Goal: Task Accomplishment & Management: Complete application form

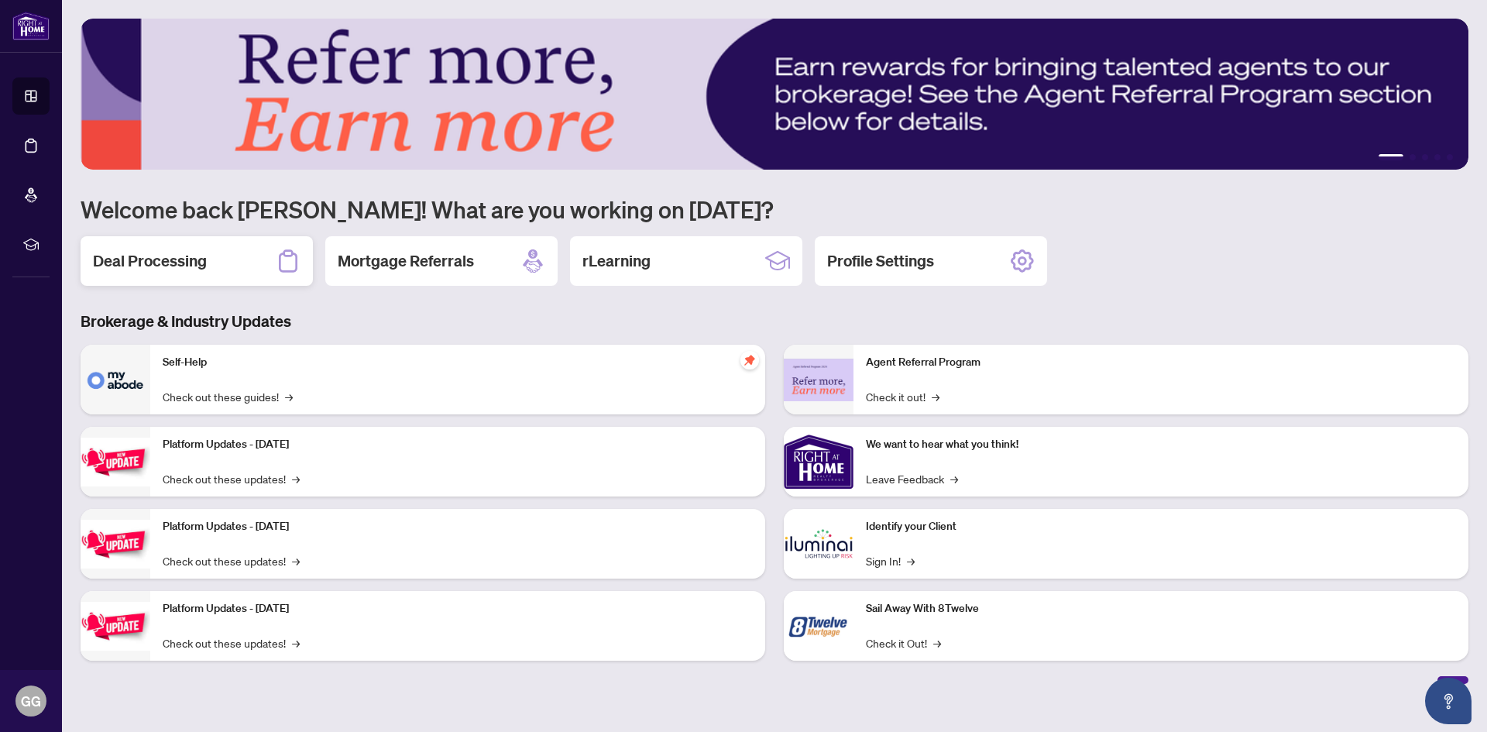
click at [180, 260] on h2 "Deal Processing" at bounding box center [150, 261] width 114 height 22
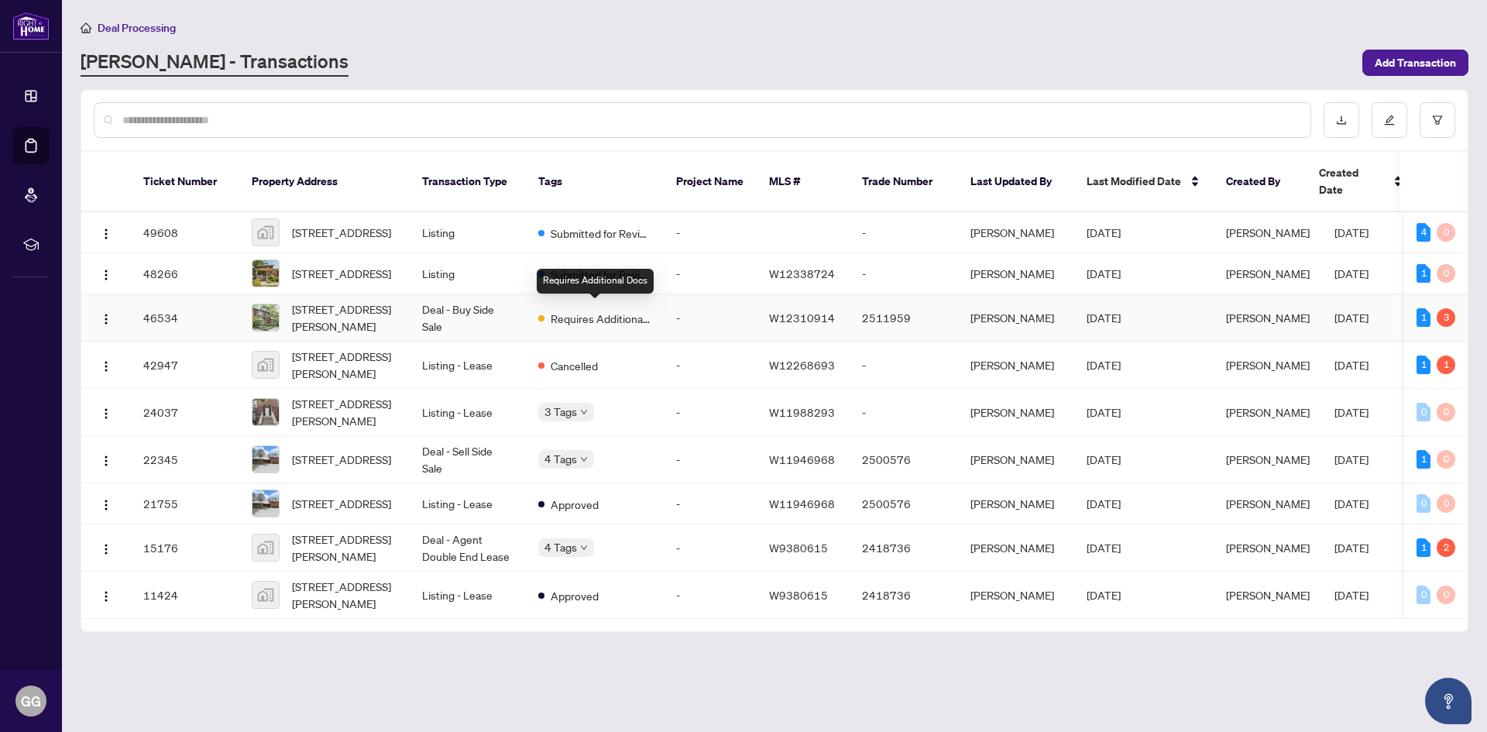
click at [609, 315] on span "Requires Additional Docs" at bounding box center [601, 318] width 101 height 17
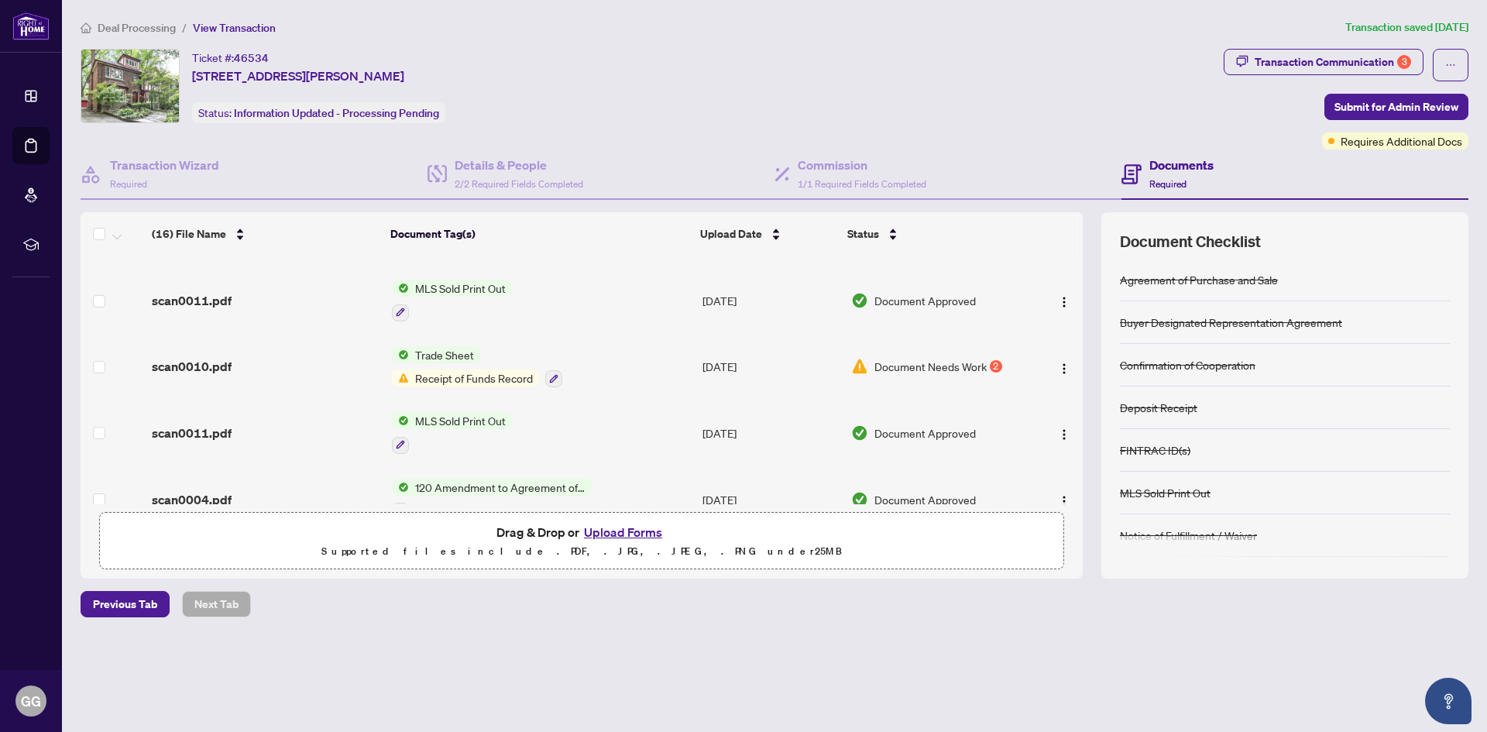
scroll to position [232, 0]
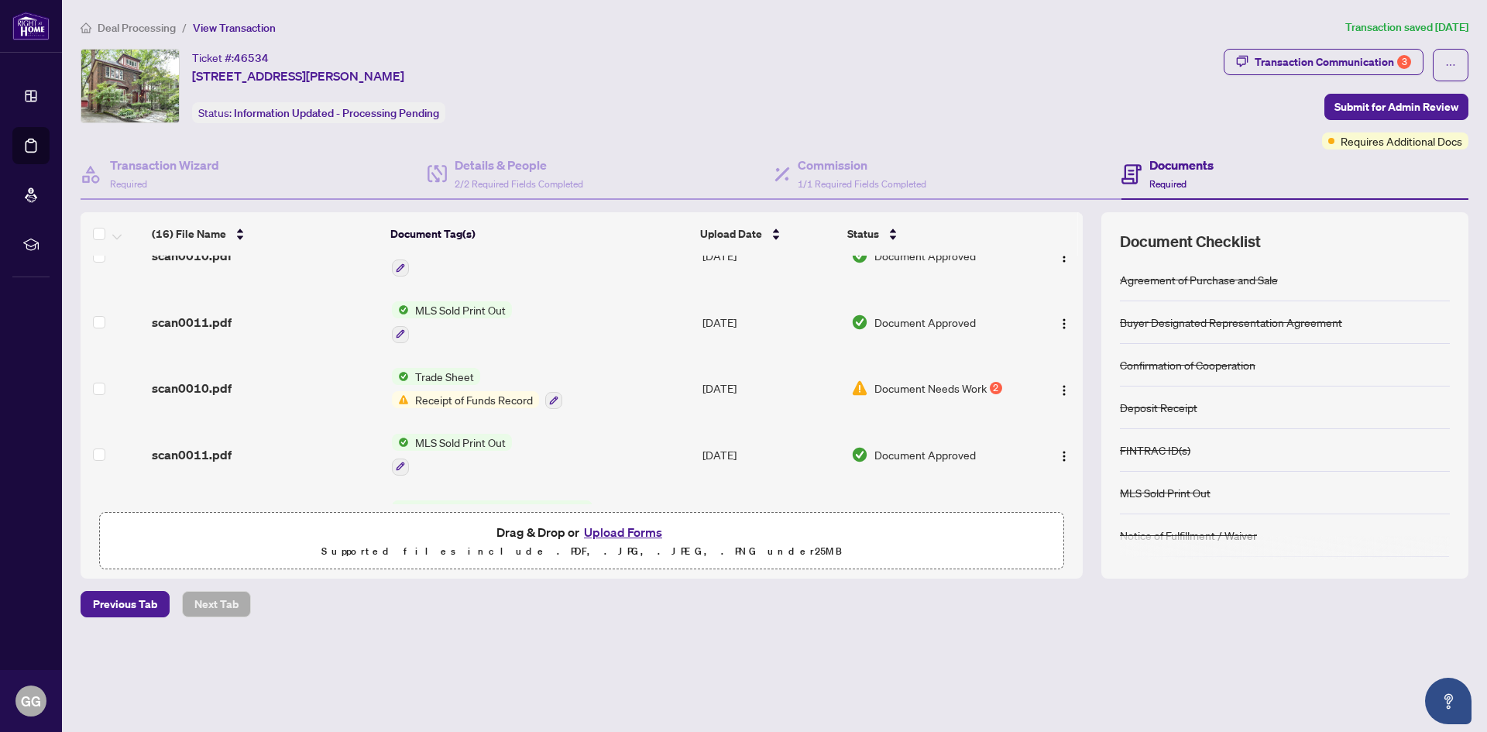
click at [905, 385] on span "Document Needs Work" at bounding box center [930, 387] width 112 height 17
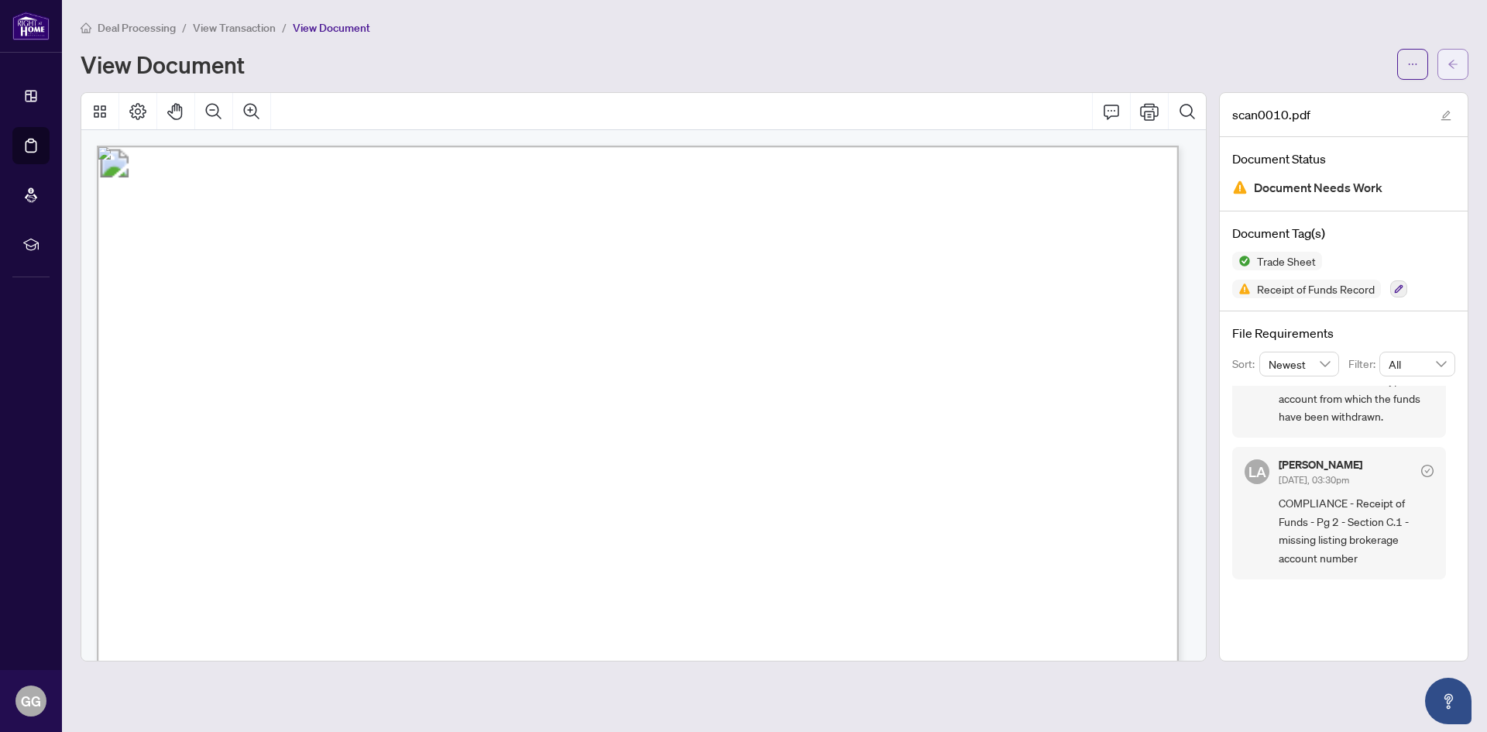
click at [1449, 61] on icon "arrow-left" at bounding box center [1452, 64] width 11 height 11
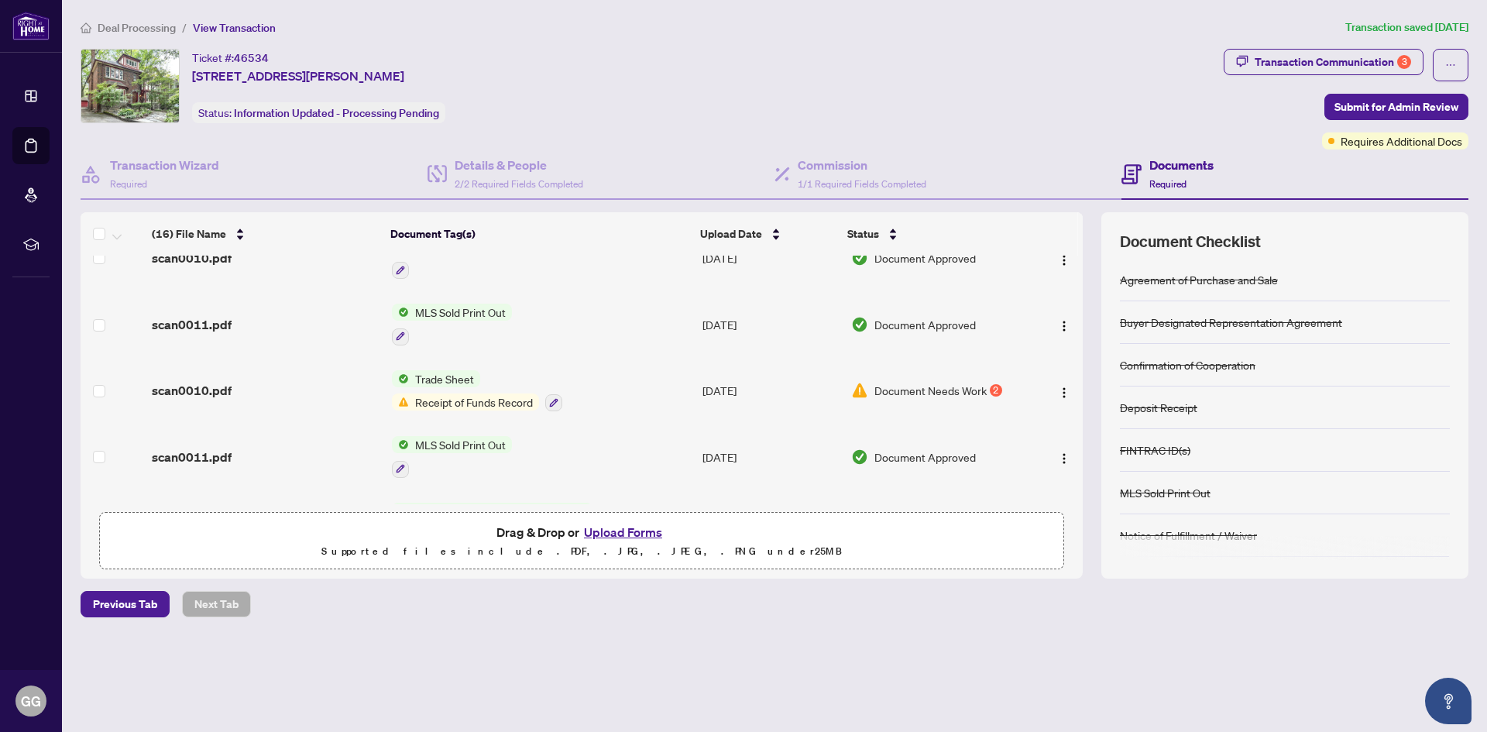
scroll to position [232, 0]
click at [487, 396] on span "Receipt of Funds Record" at bounding box center [474, 399] width 130 height 17
click at [493, 399] on span "Receipt of Funds Record" at bounding box center [474, 399] width 130 height 17
click at [493, 397] on span "Receipt of Funds Record" at bounding box center [474, 399] width 130 height 17
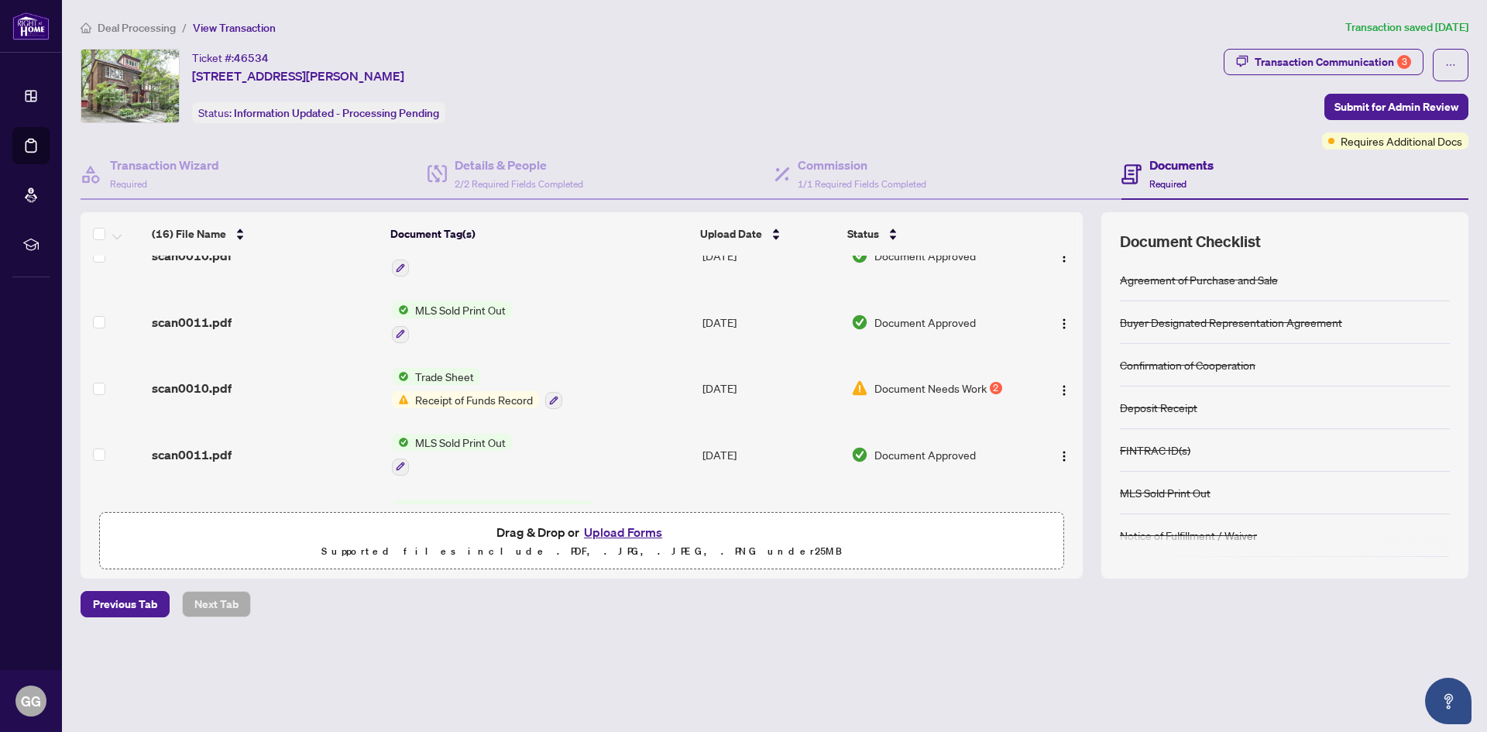
click at [620, 530] on button "Upload Forms" at bounding box center [623, 532] width 88 height 20
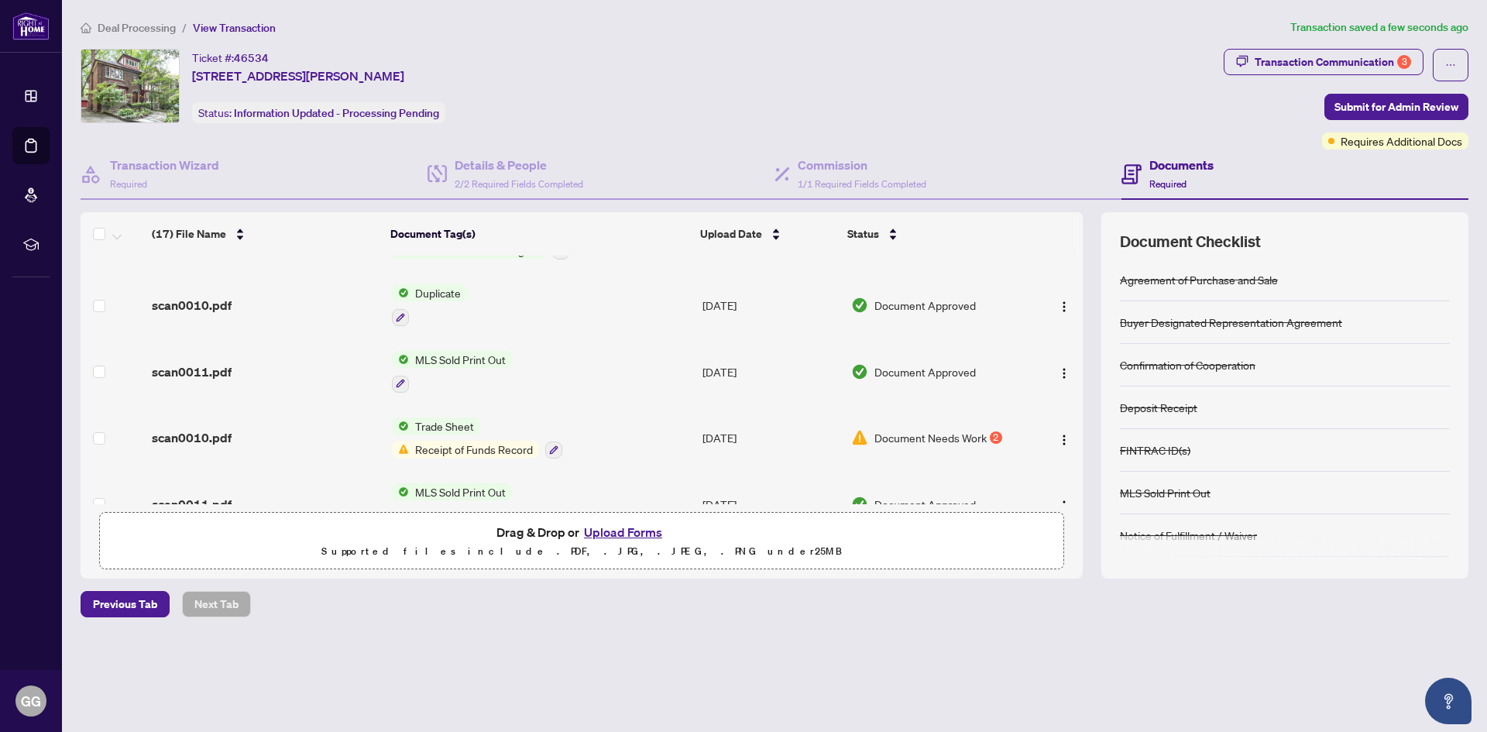
click at [615, 533] on button "Upload Forms" at bounding box center [623, 532] width 88 height 20
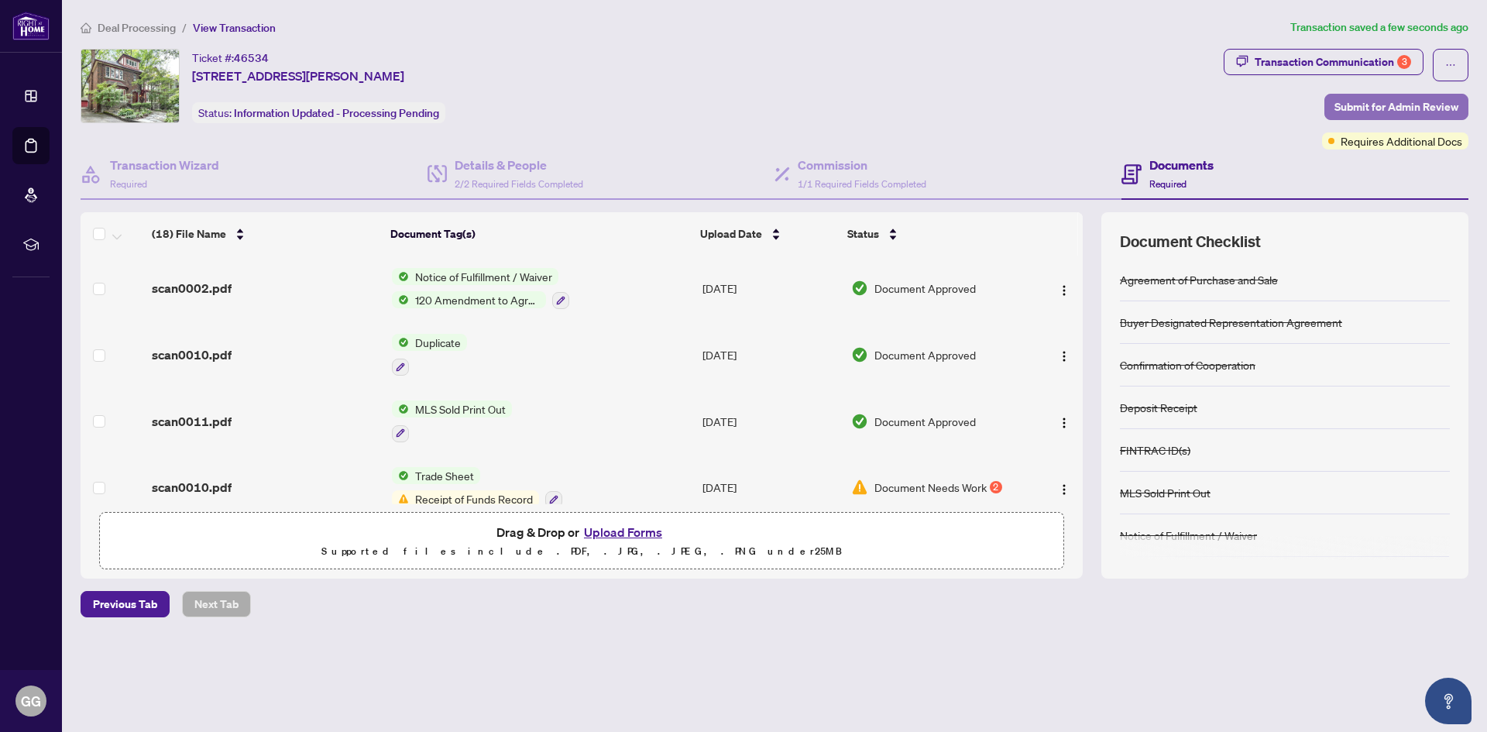
click at [1392, 105] on span "Submit for Admin Review" at bounding box center [1396, 106] width 124 height 25
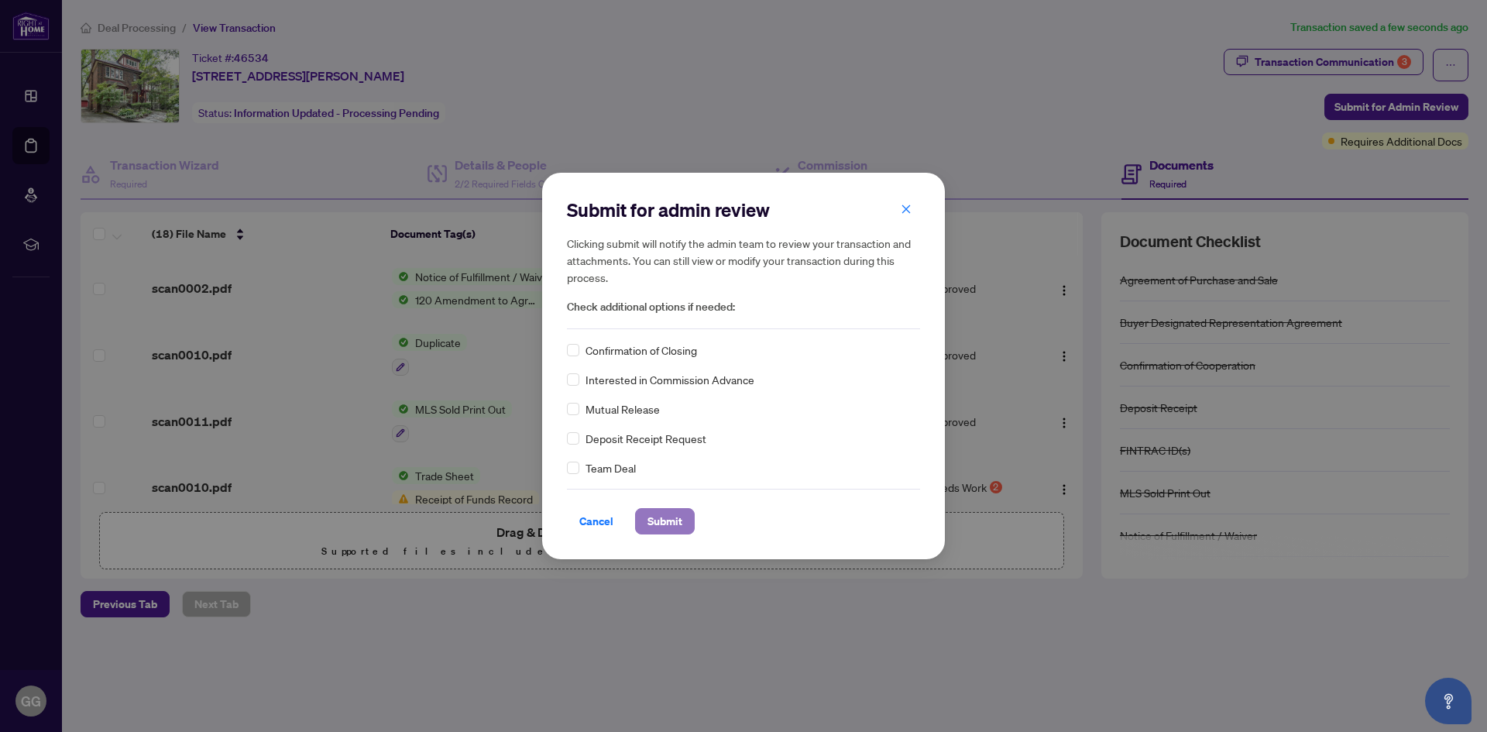
click at [661, 519] on span "Submit" at bounding box center [664, 521] width 35 height 25
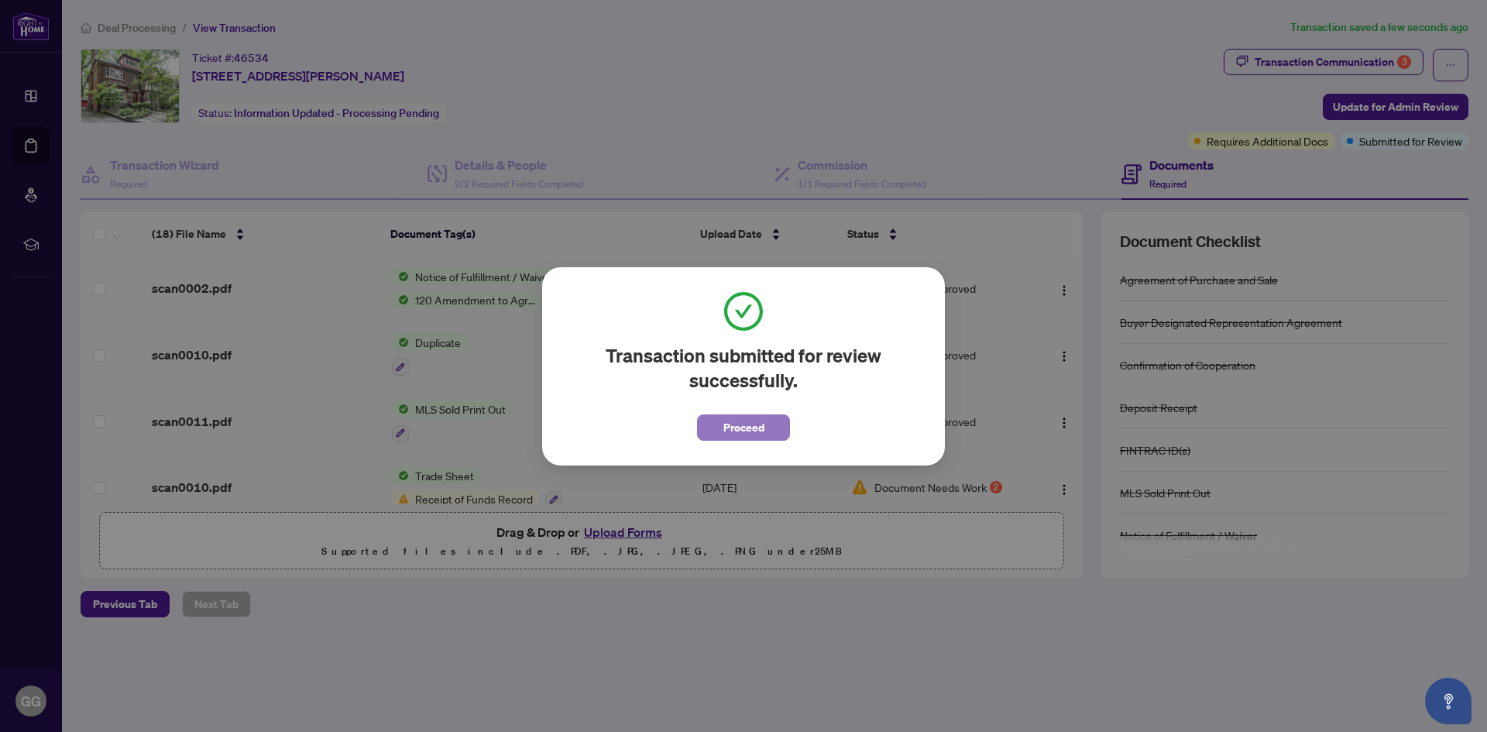
click at [730, 426] on span "Proceed" at bounding box center [743, 427] width 41 height 25
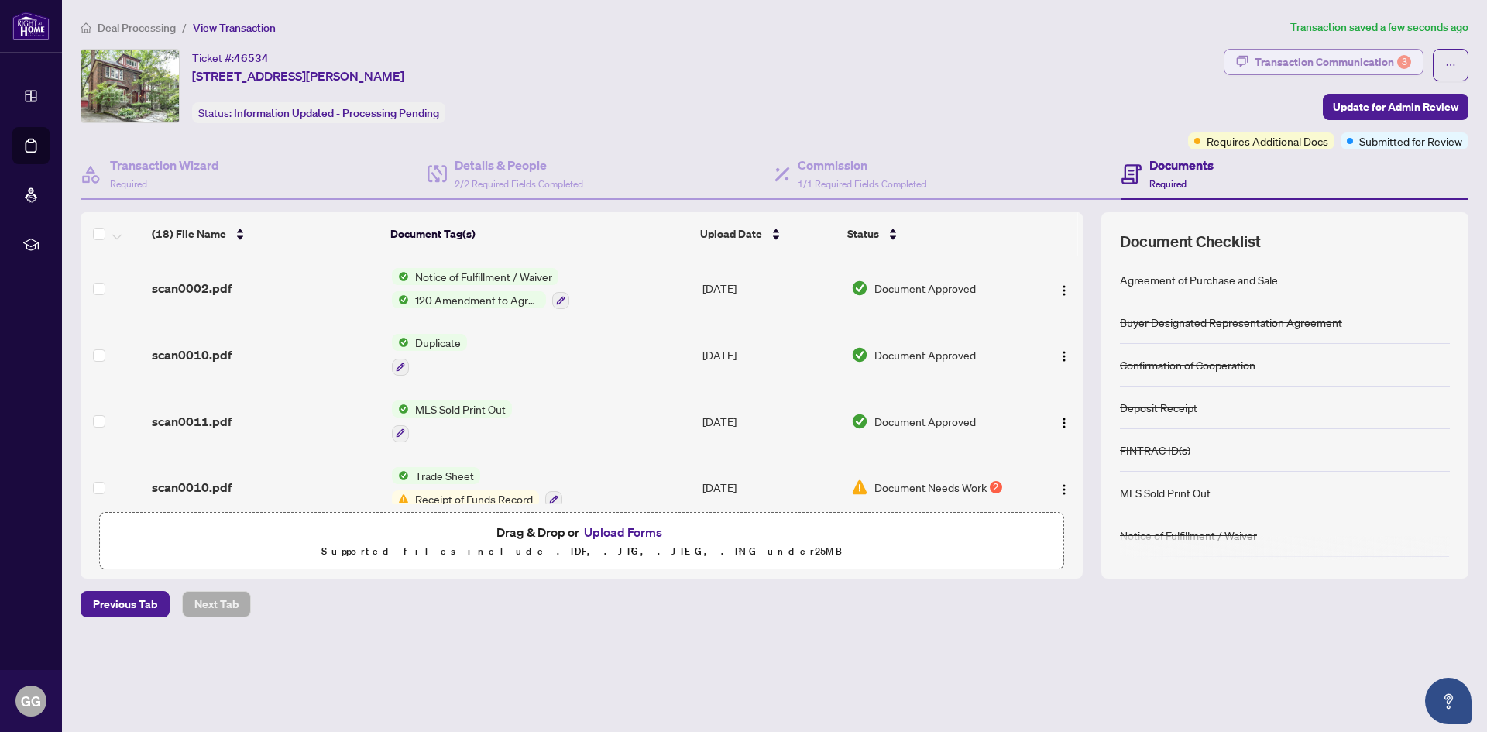
click at [1315, 64] on div "Transaction Communication 3" at bounding box center [1333, 62] width 156 height 25
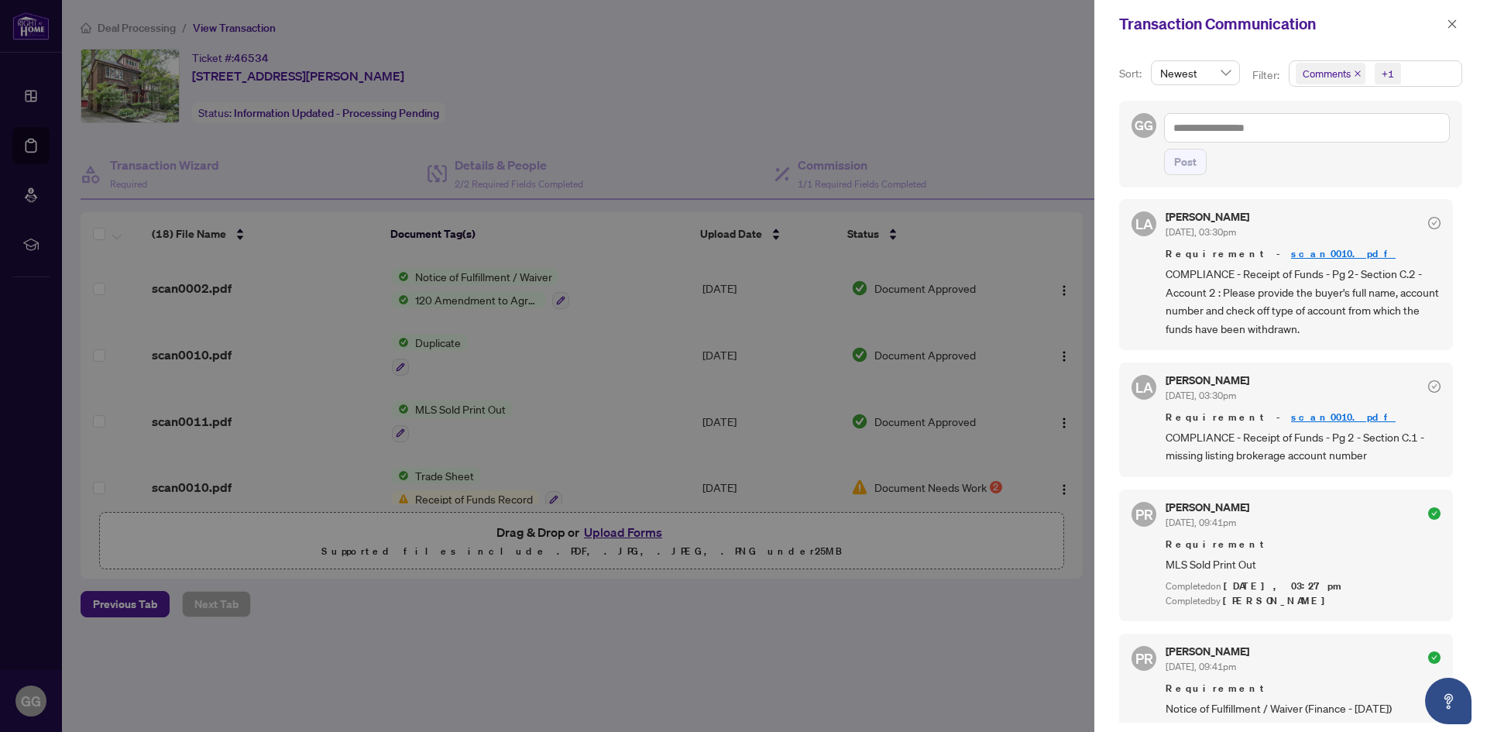
scroll to position [0, 0]
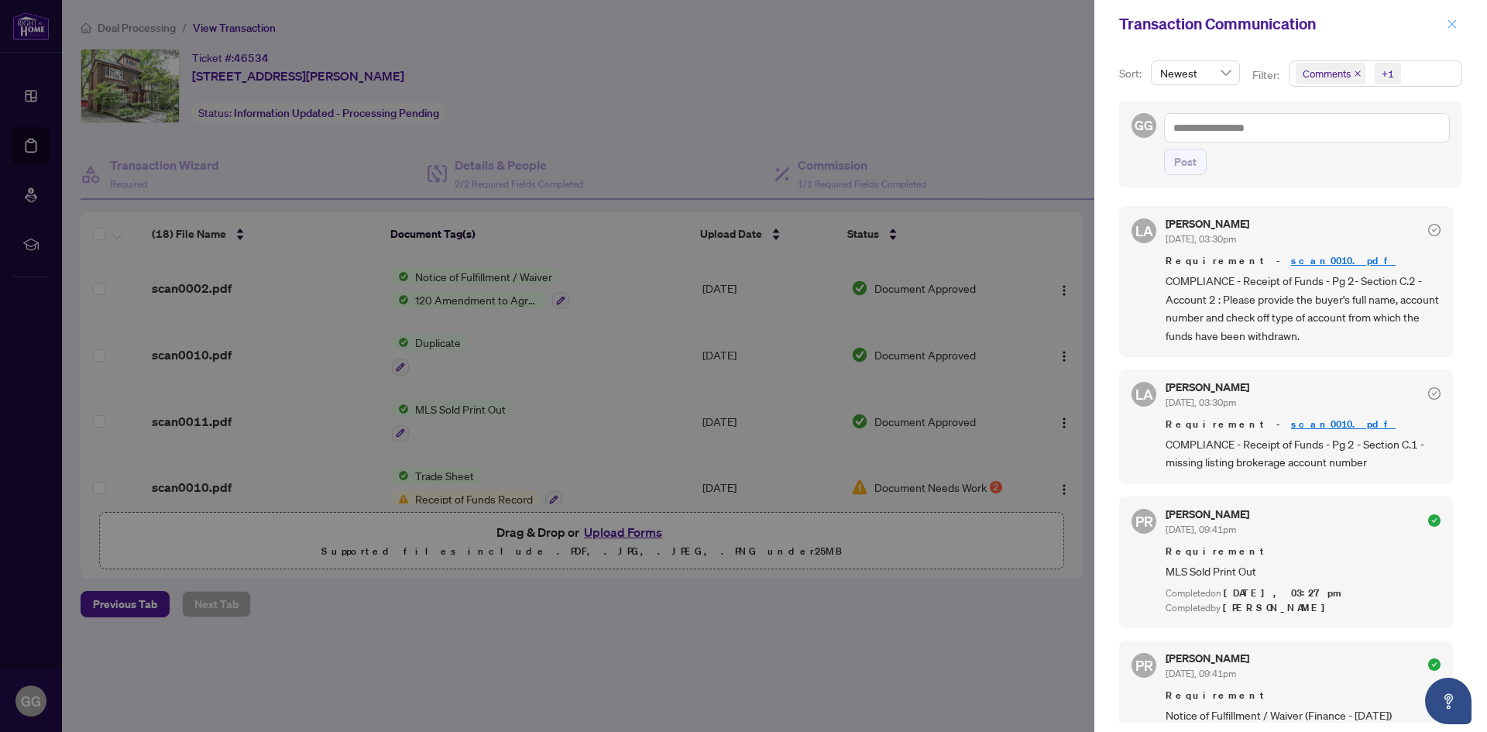
click at [1448, 25] on icon "close" at bounding box center [1452, 24] width 11 height 11
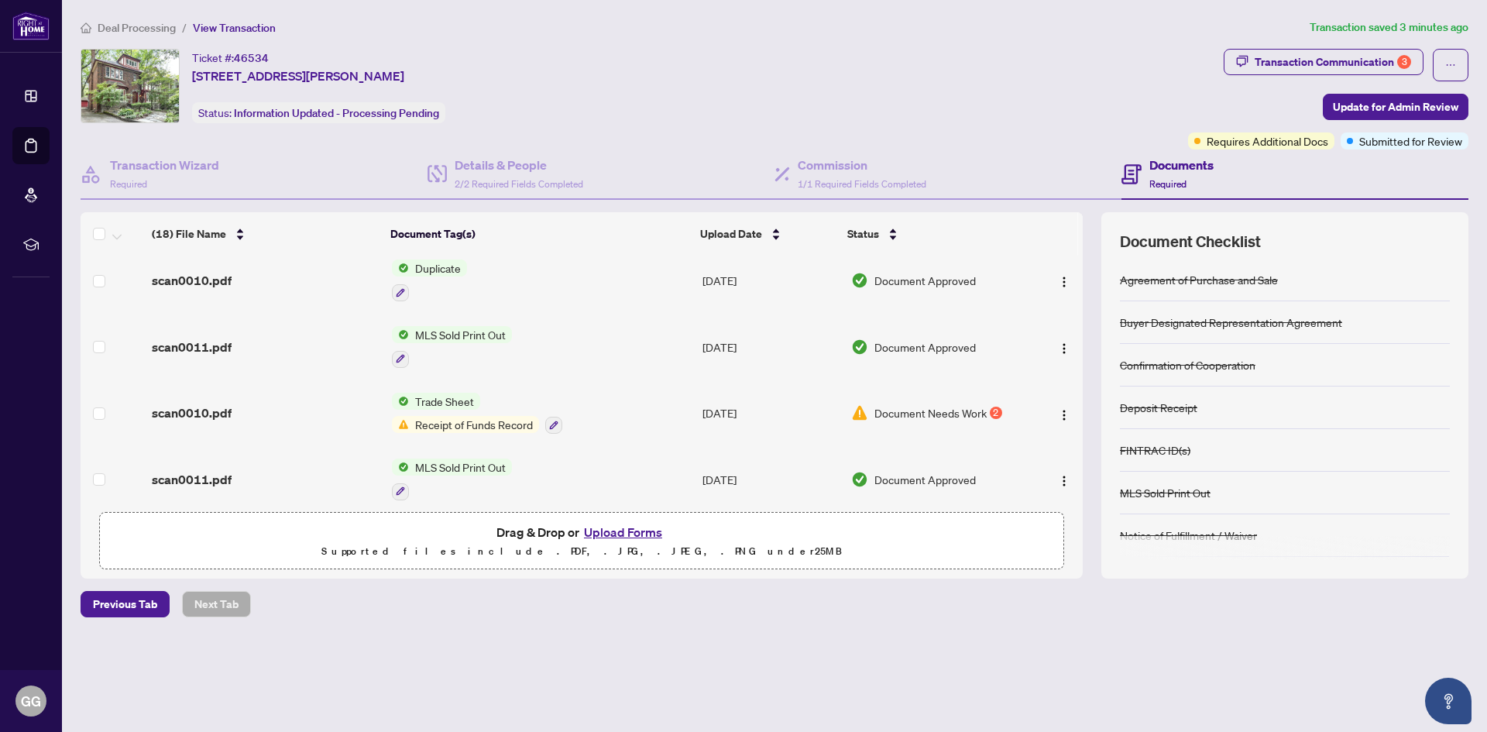
scroll to position [387, 0]
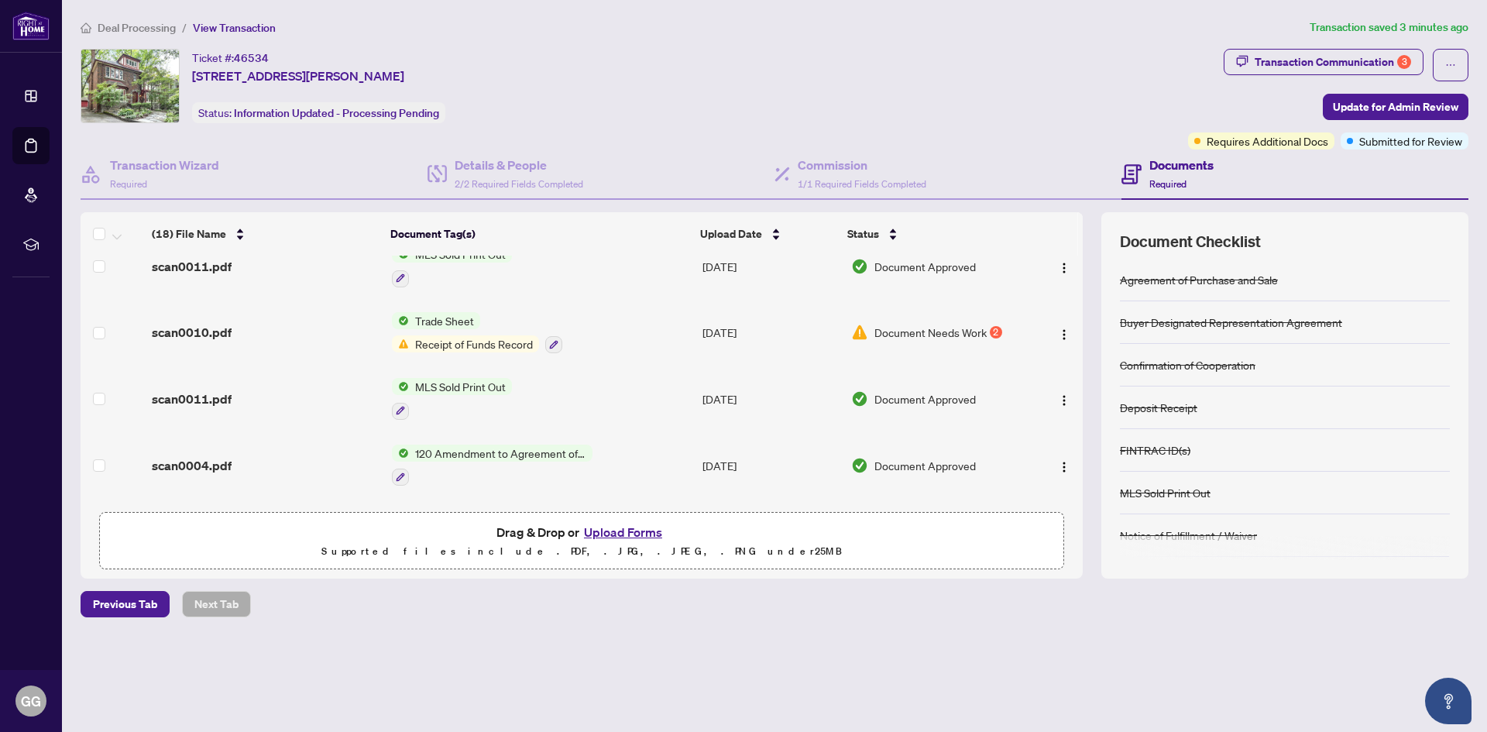
click at [483, 342] on span "Receipt of Funds Record" at bounding box center [474, 343] width 130 height 17
click at [486, 417] on span "Receipt of Funds Record" at bounding box center [473, 416] width 130 height 17
